Goal: Task Accomplishment & Management: Manage account settings

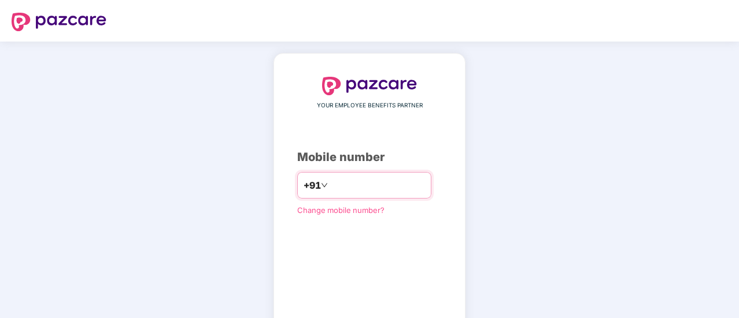
type input "*"
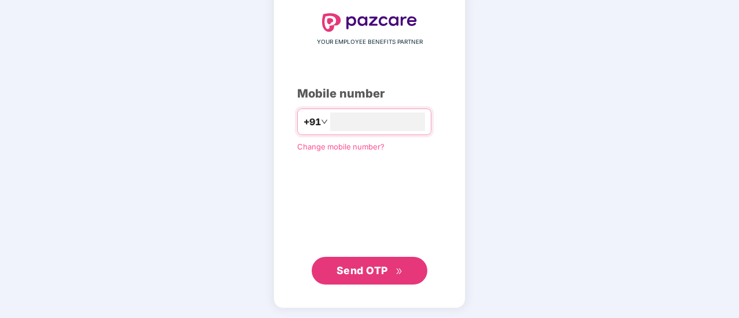
scroll to position [63, 0]
click at [366, 269] on span "Send OTP" at bounding box center [361, 271] width 51 height 12
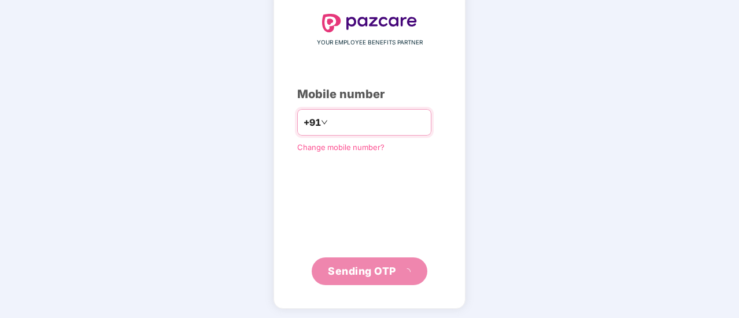
click at [400, 129] on input "**********" at bounding box center [377, 122] width 95 height 18
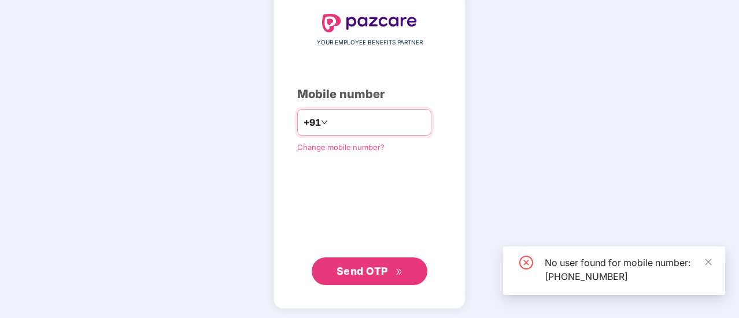
type input "**********"
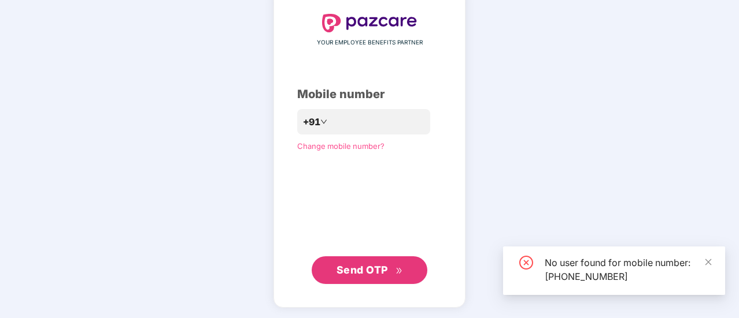
click at [384, 273] on span "Send OTP" at bounding box center [361, 270] width 51 height 12
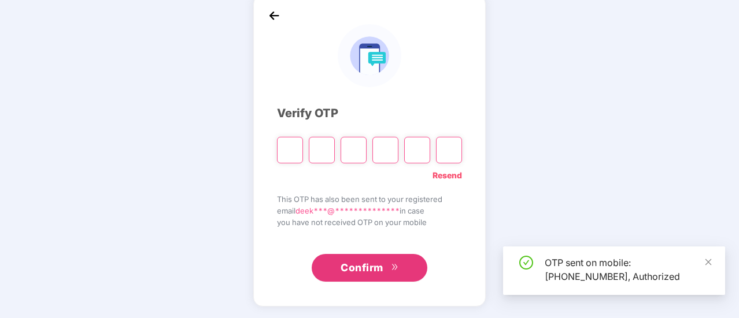
scroll to position [58, 0]
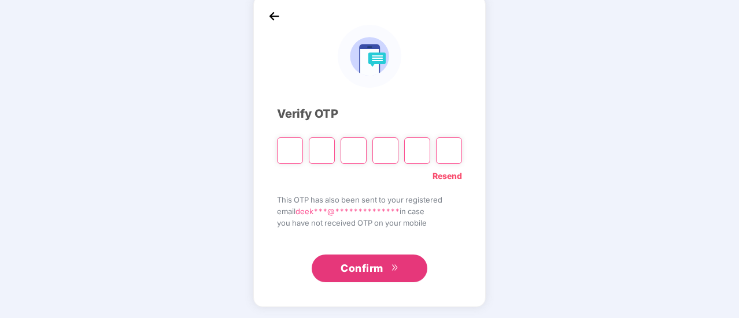
type input "*"
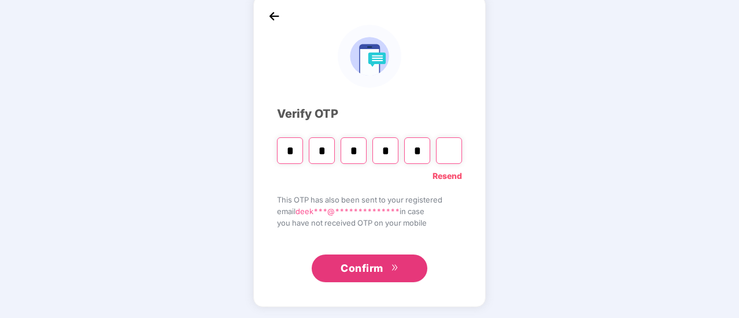
type input "*"
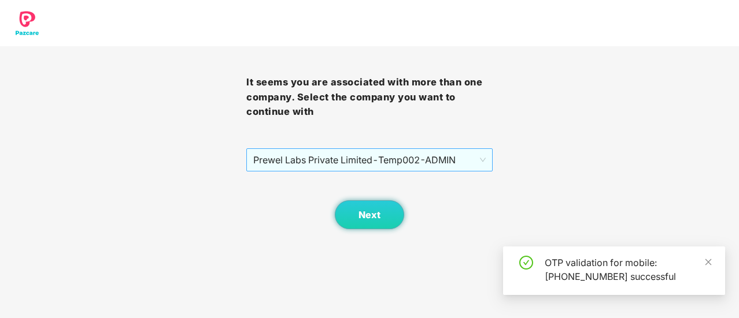
click at [468, 154] on span "Prewel Labs Private Limited - Temp002 - ADMIN" at bounding box center [369, 160] width 232 height 22
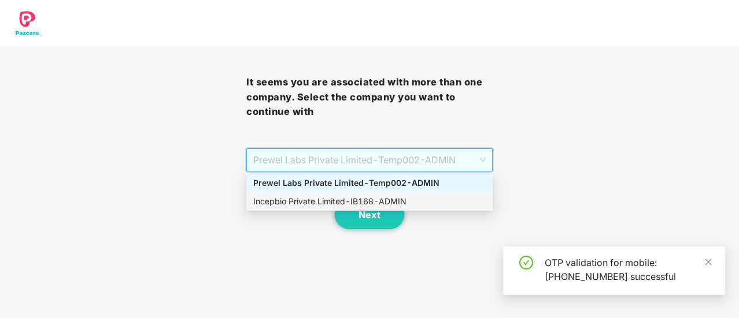
click at [383, 206] on div "Incepbio Private Limited - IB168 - ADMIN" at bounding box center [369, 201] width 232 height 13
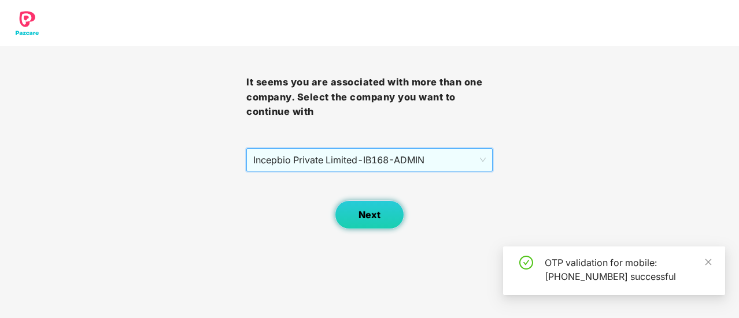
click at [377, 218] on span "Next" at bounding box center [369, 215] width 22 height 11
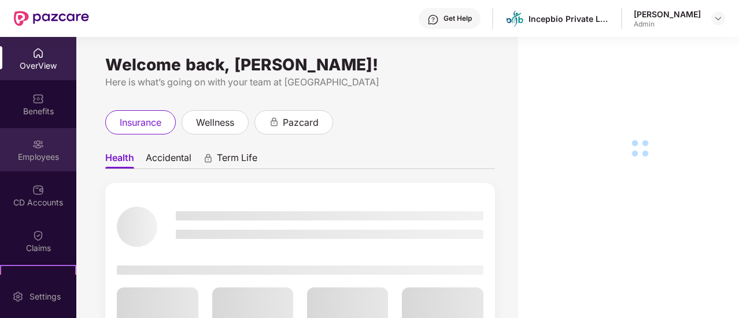
click at [50, 149] on div "Employees" at bounding box center [38, 149] width 76 height 43
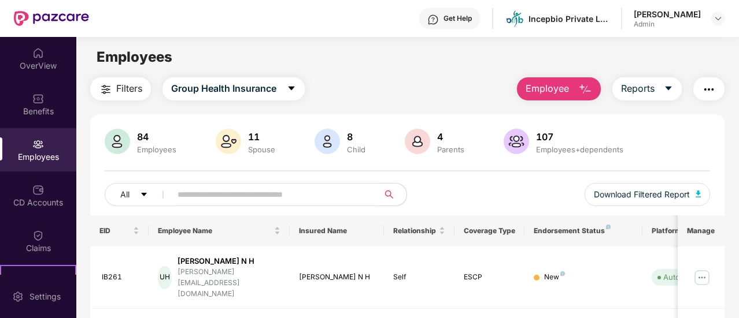
click at [210, 199] on input "text" at bounding box center [270, 194] width 186 height 17
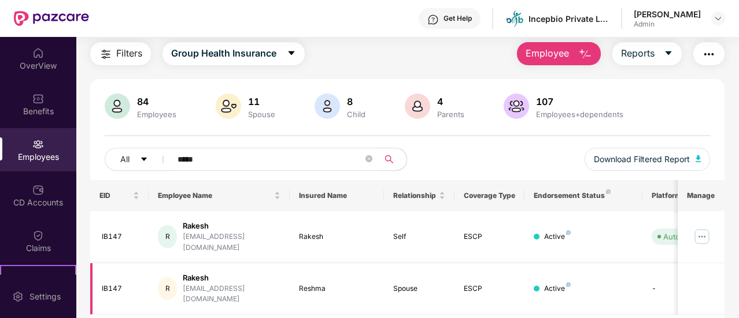
scroll to position [53, 0]
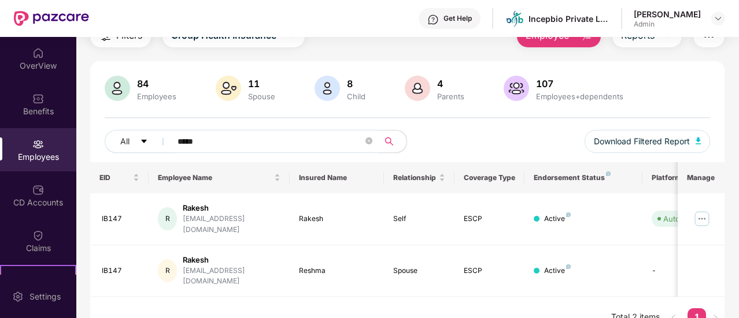
type input "*****"
